Goal: Transaction & Acquisition: Purchase product/service

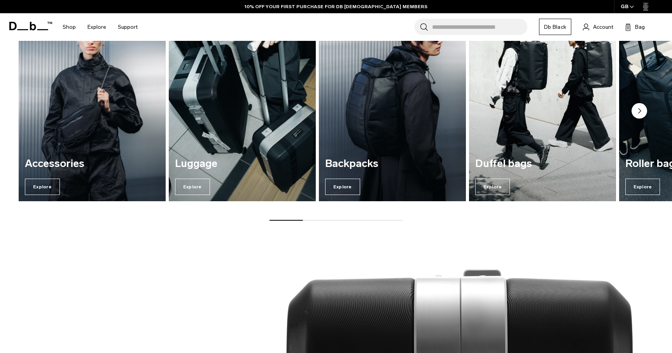
scroll to position [441, 0]
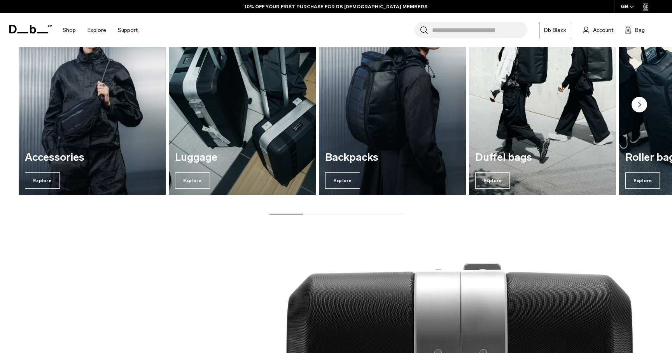
click at [360, 131] on img "3 / 7" at bounding box center [392, 95] width 151 height 204
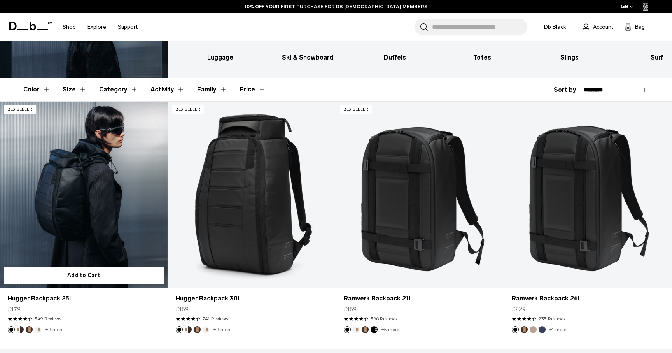
scroll to position [121, 0]
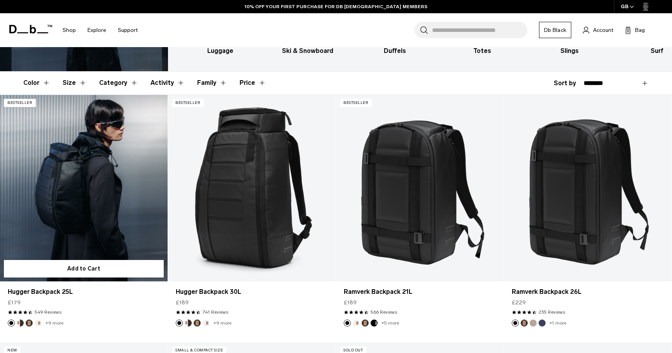
click at [79, 236] on link "Hugger Backpack 25L" at bounding box center [84, 188] width 168 height 186
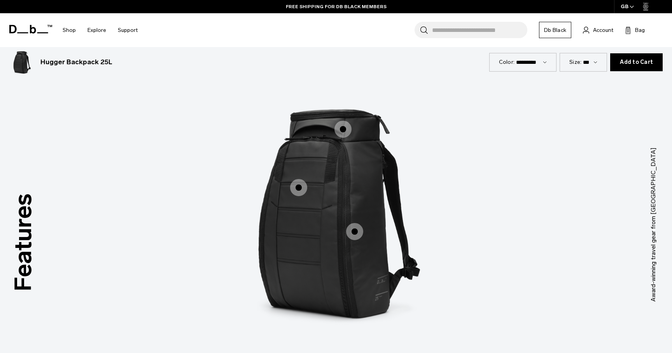
scroll to position [1046, 0]
